Goal: Task Accomplishment & Management: Use online tool/utility

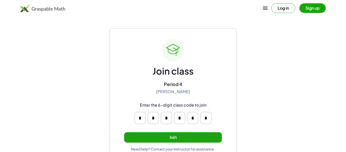
click at [139, 118] on input "*" at bounding box center [139, 118] width 11 height 12
click at [140, 116] on input "*" at bounding box center [139, 118] width 11 height 12
type input "*"
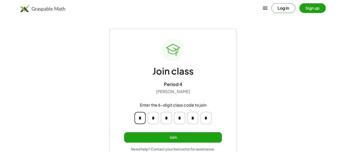
type input "*"
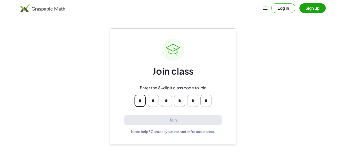
type input "*"
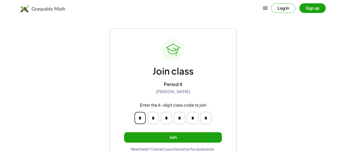
click at [228, 115] on div "Join class Period 4 [PERSON_NAME] Enter the 6-digit class code to join * * * * …" at bounding box center [173, 94] width 127 height 133
click at [184, 133] on button "Join" at bounding box center [173, 137] width 98 height 10
